Goal: Task Accomplishment & Management: Manage account settings

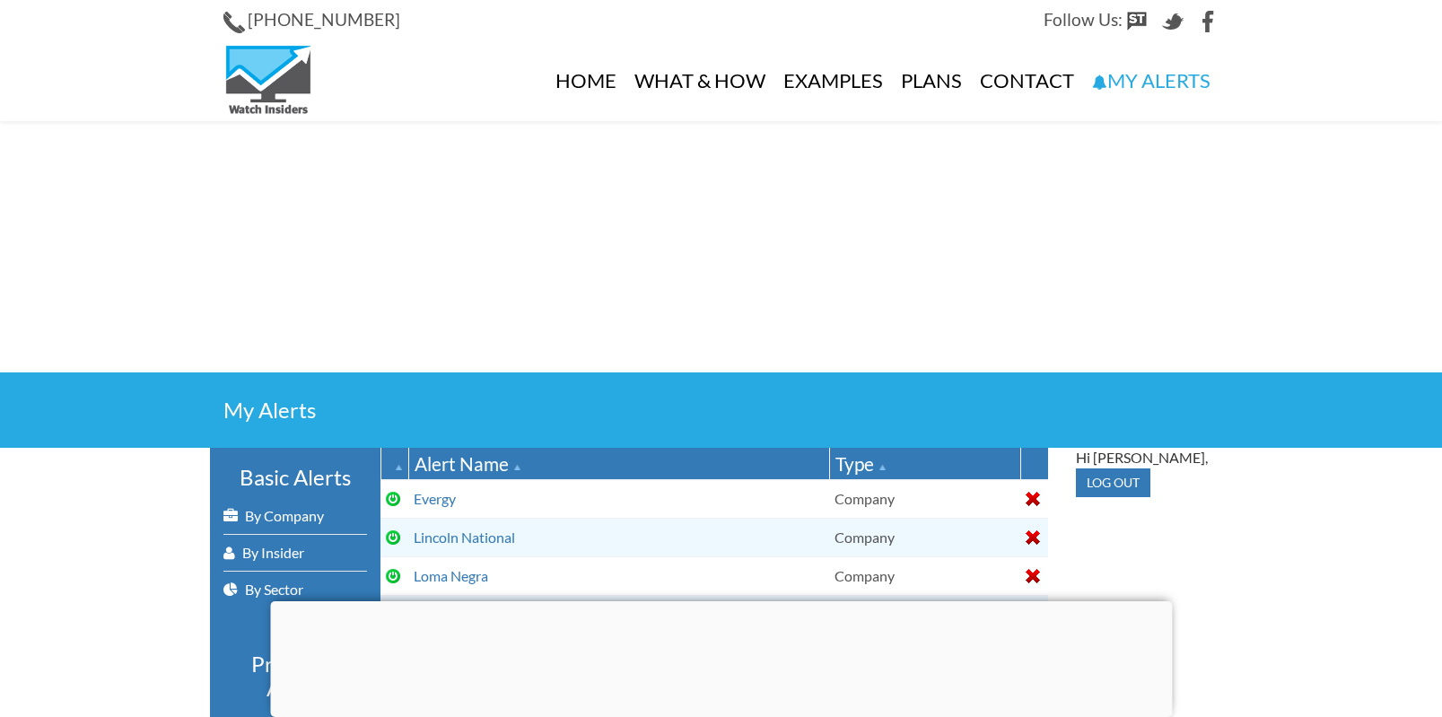
select select
click at [305, 514] on link "By Company" at bounding box center [295, 516] width 144 height 36
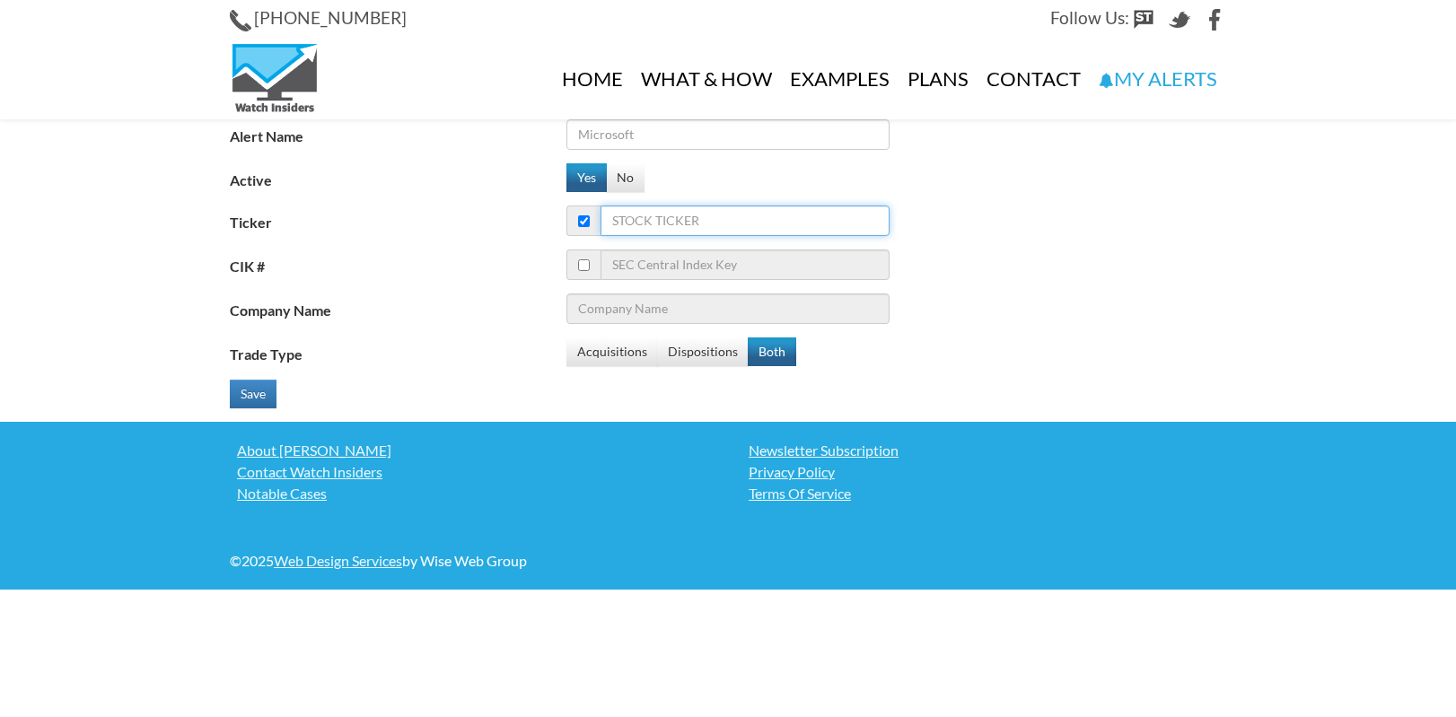
click at [671, 225] on input "Ticker" at bounding box center [744, 221] width 289 height 31
type input "vk"
type input "Visa Inc"
type input "vktx"
type input "Viking Therapeutics Inc"
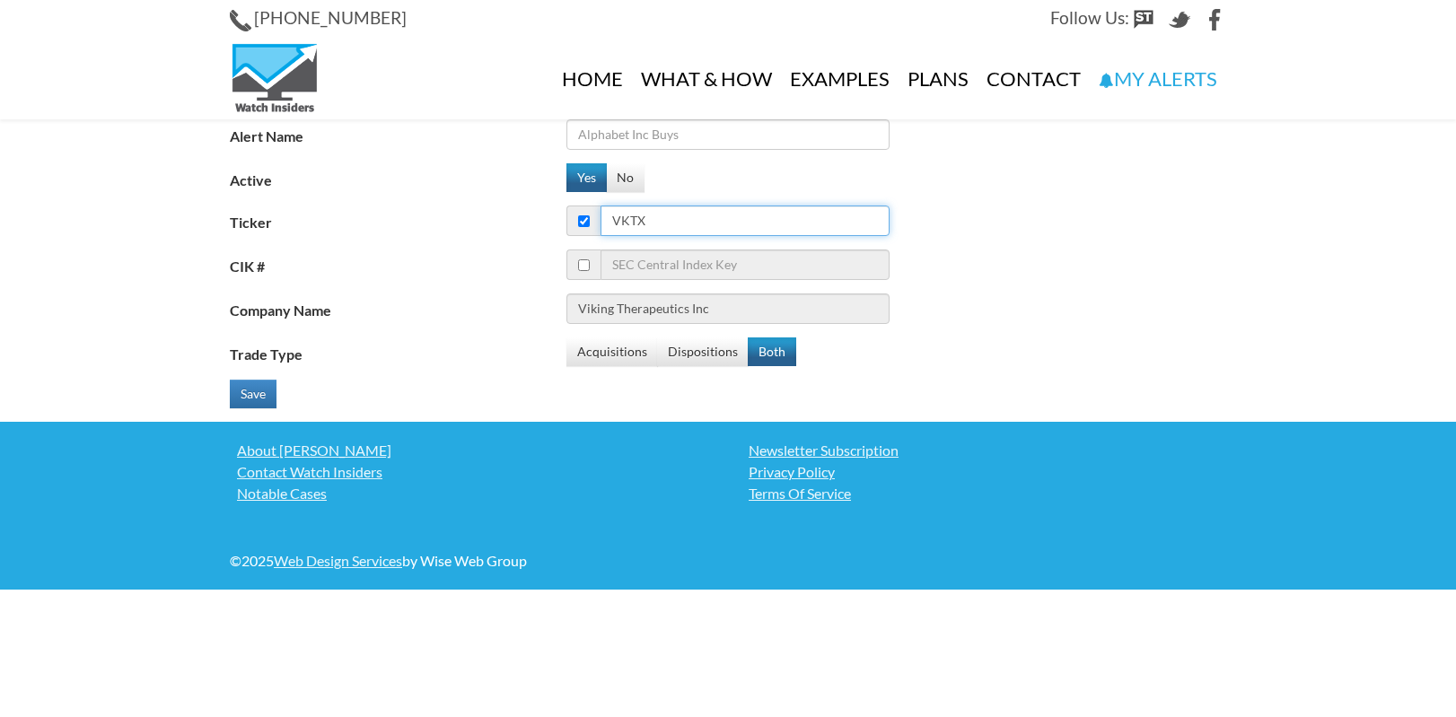
type input "vktx"
click at [667, 133] on input "Alert Name" at bounding box center [727, 134] width 323 height 31
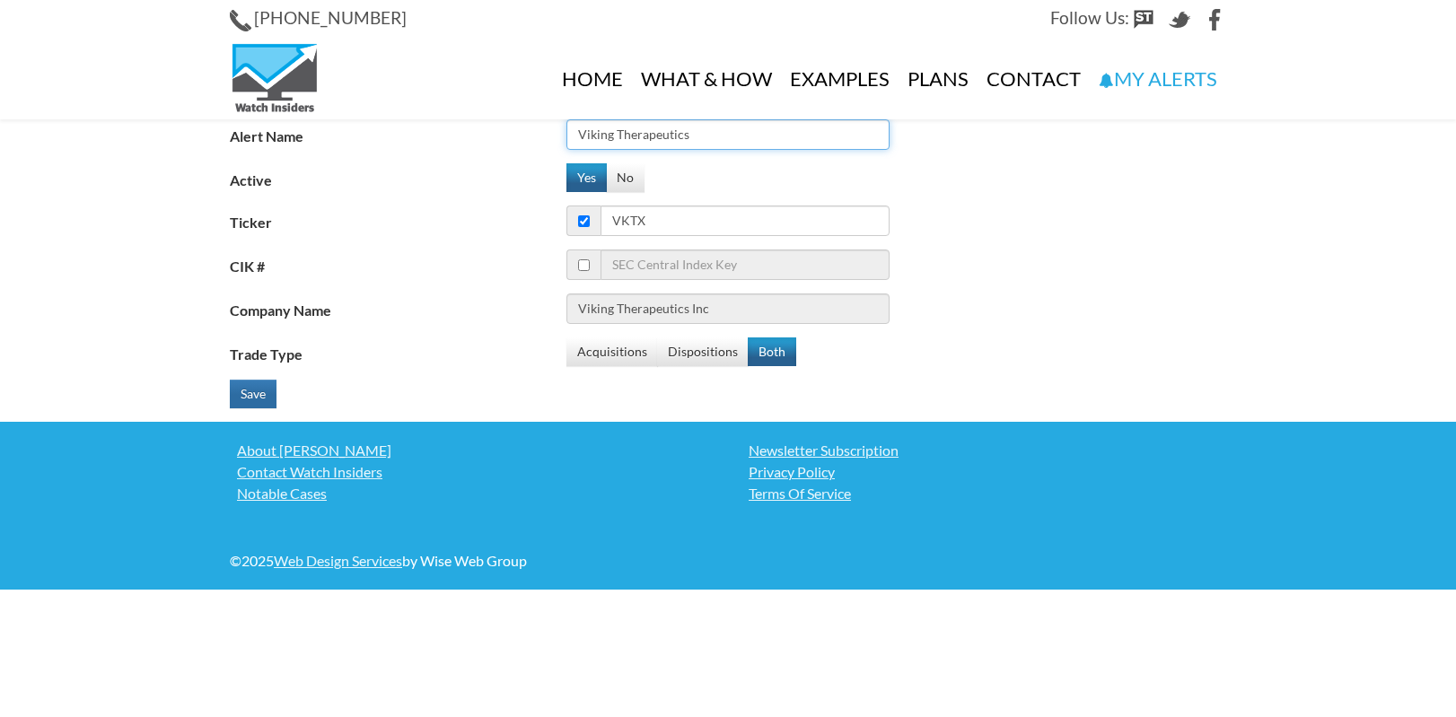
type input "Viking Therapeutics"
click at [265, 392] on button "Save" at bounding box center [253, 394] width 47 height 29
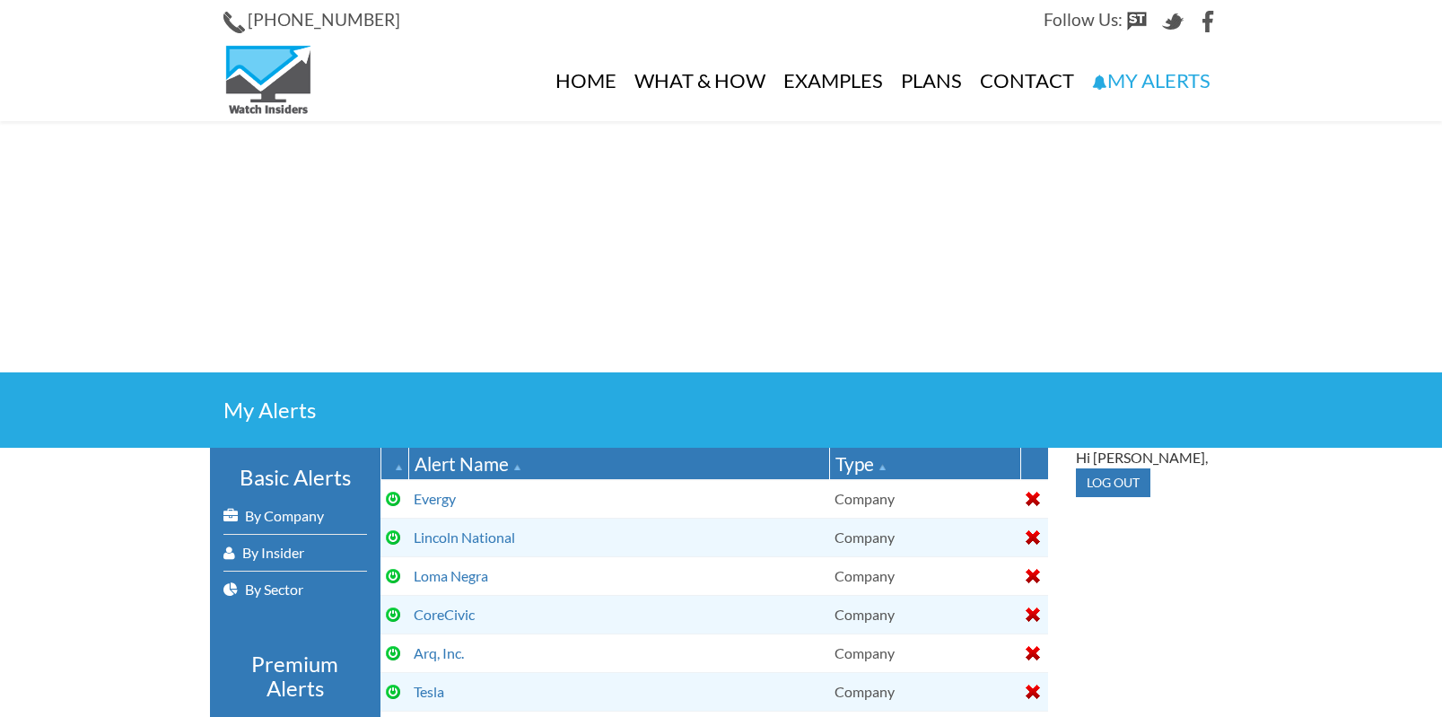
select select
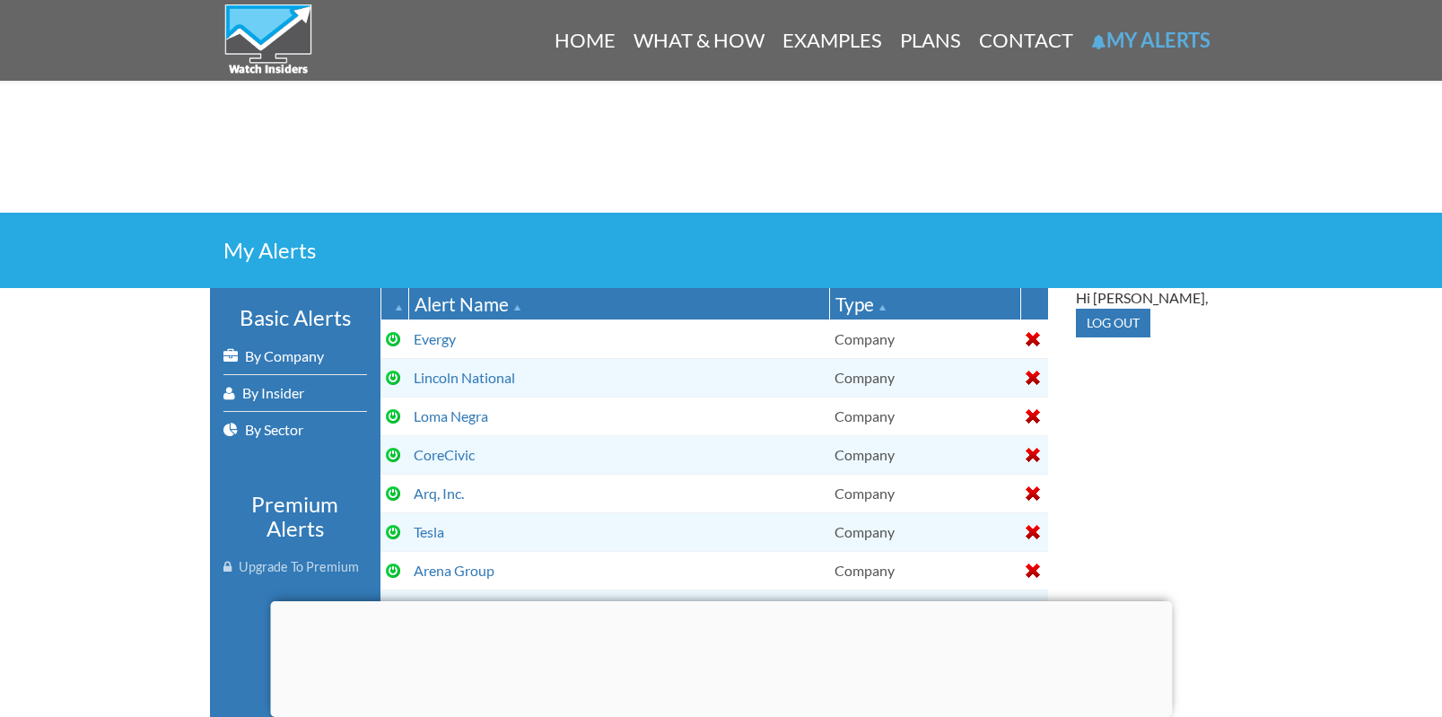
scroll to position [163, 0]
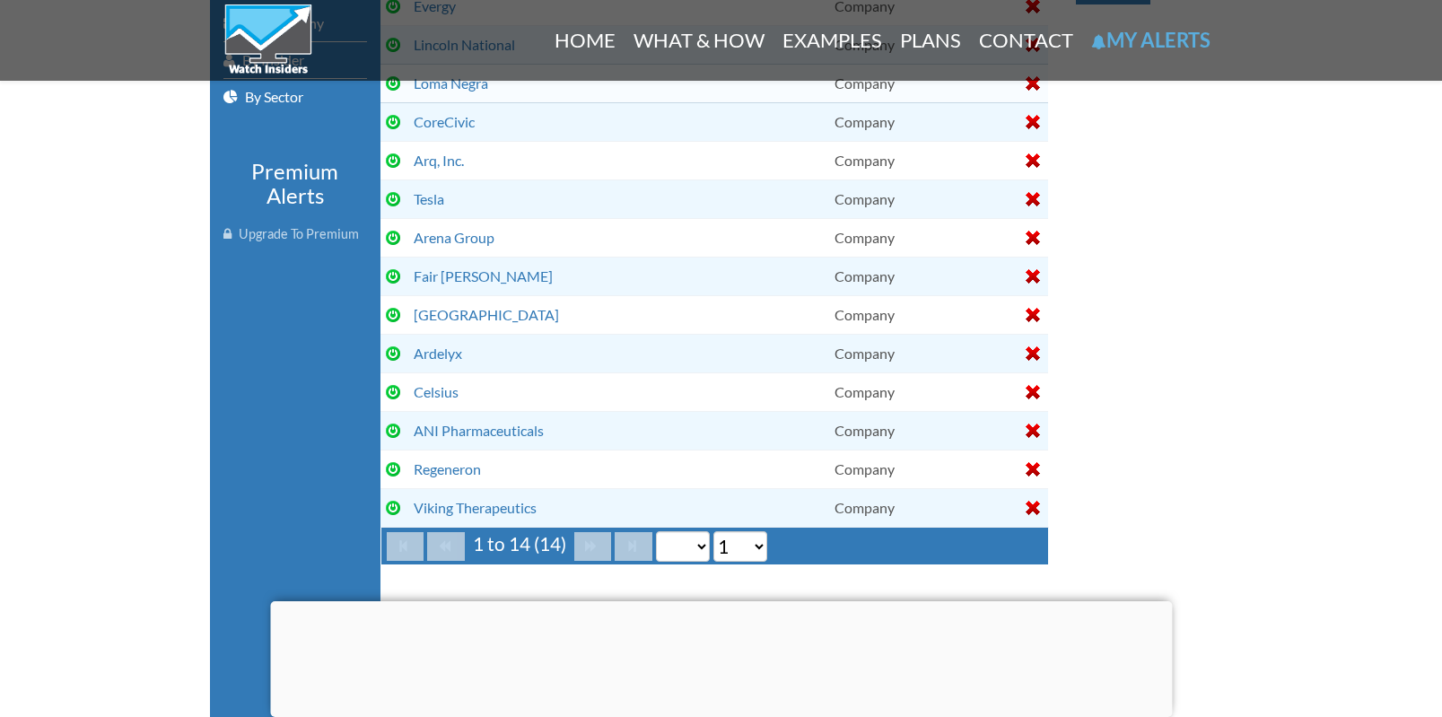
scroll to position [574, 0]
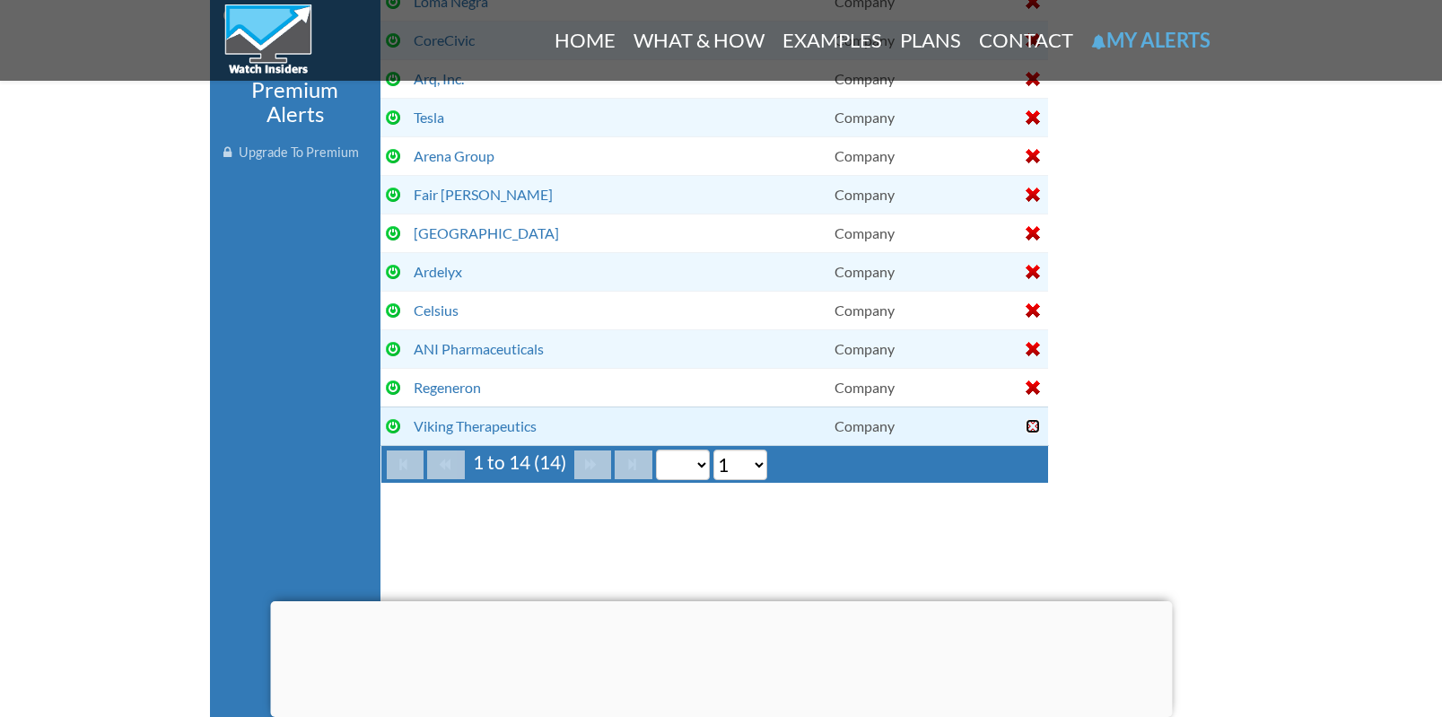
click at [1035, 422] on div at bounding box center [1033, 426] width 14 height 14
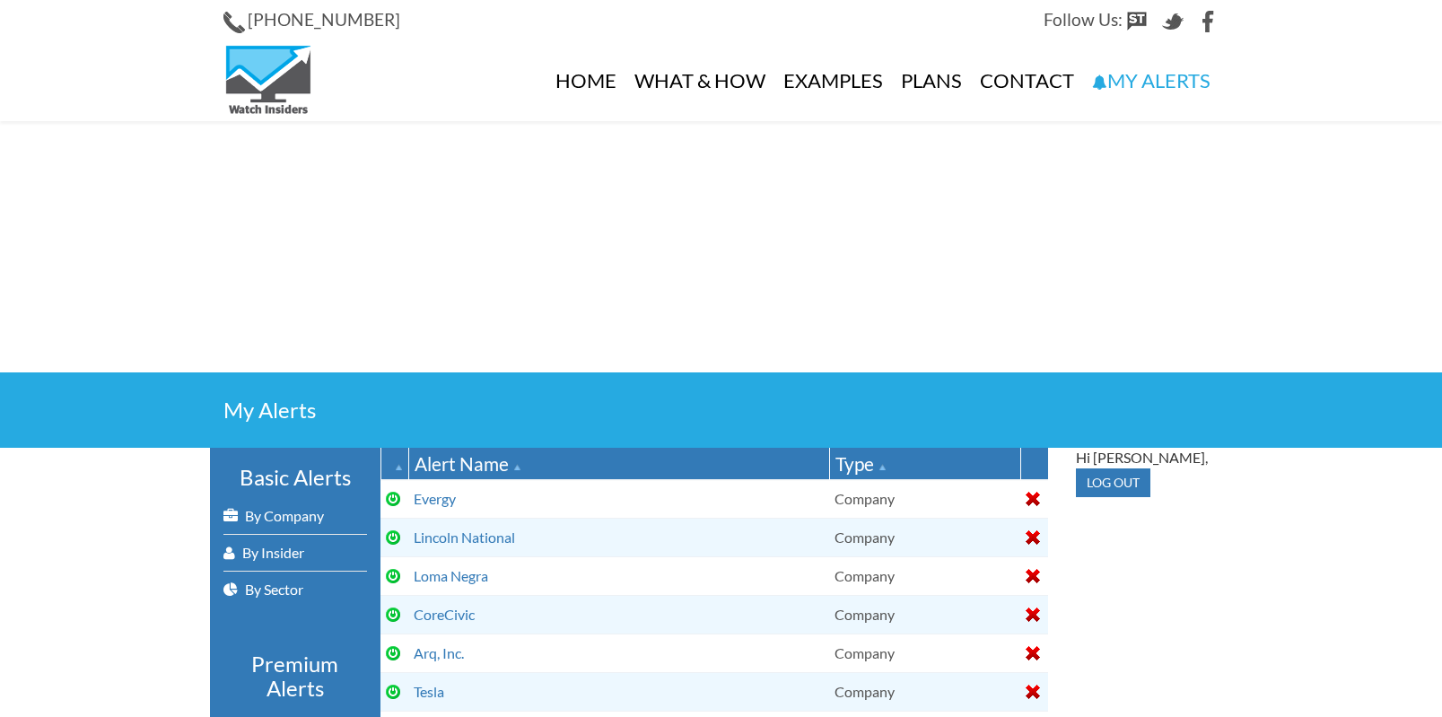
select select
